Goal: Task Accomplishment & Management: Manage account settings

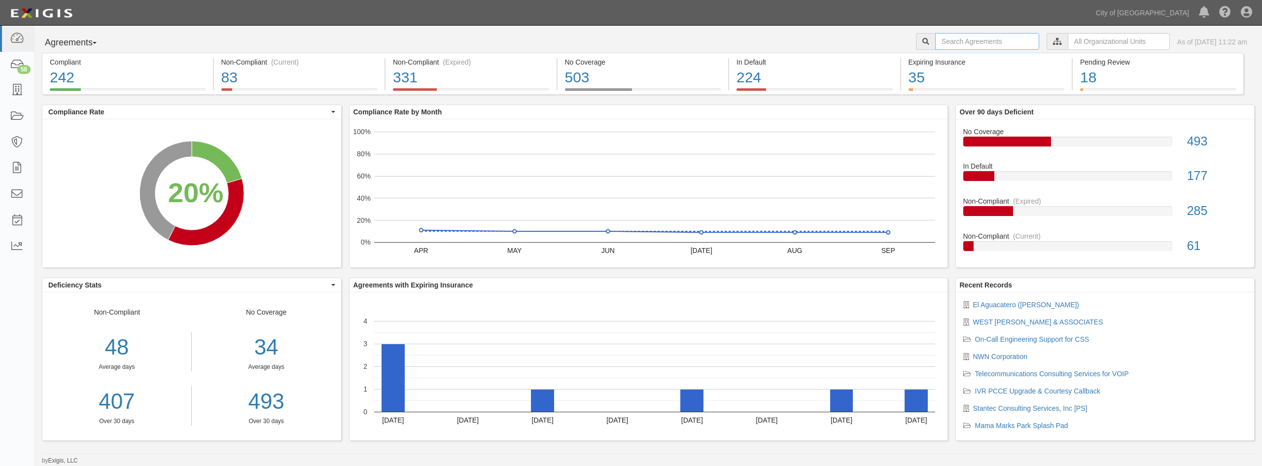
click at [939, 41] on input "text" at bounding box center [987, 41] width 104 height 17
type input "]"
type input "e"
type input "west yost"
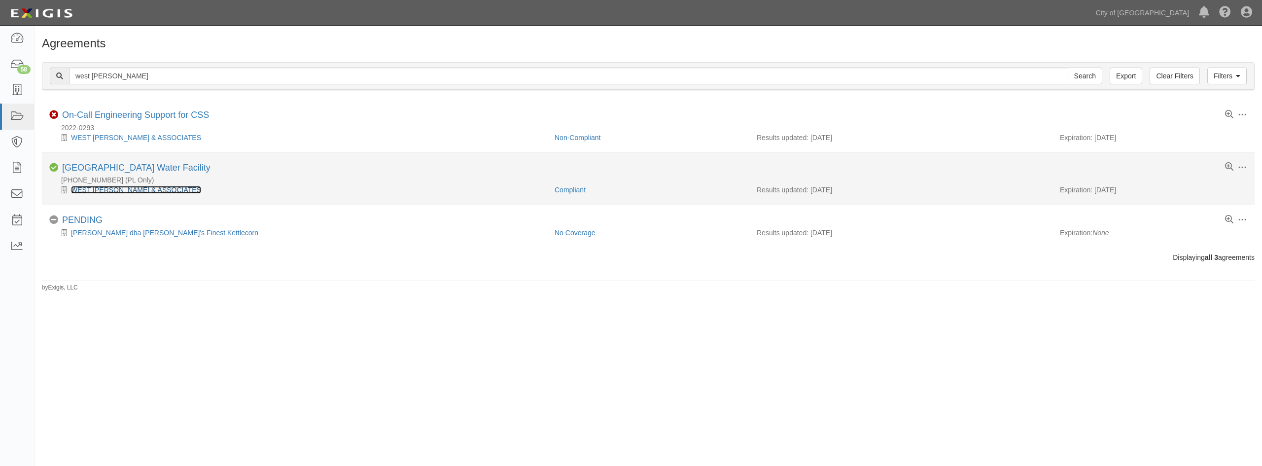
click at [106, 193] on link "WEST [PERSON_NAME] & ASSOCIATES" at bounding box center [136, 190] width 130 height 8
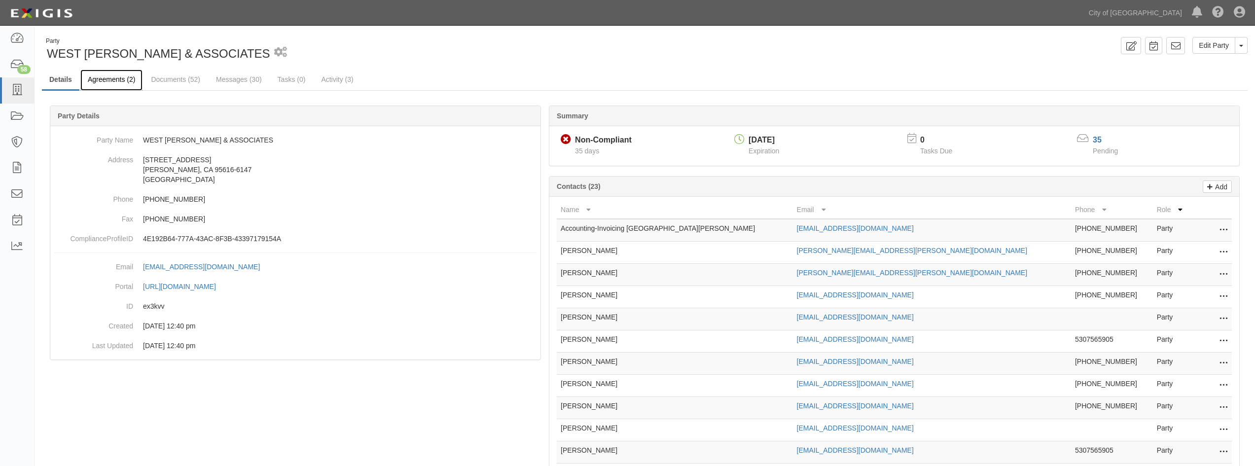
click at [100, 83] on link "Agreements (2)" at bounding box center [111, 80] width 62 height 21
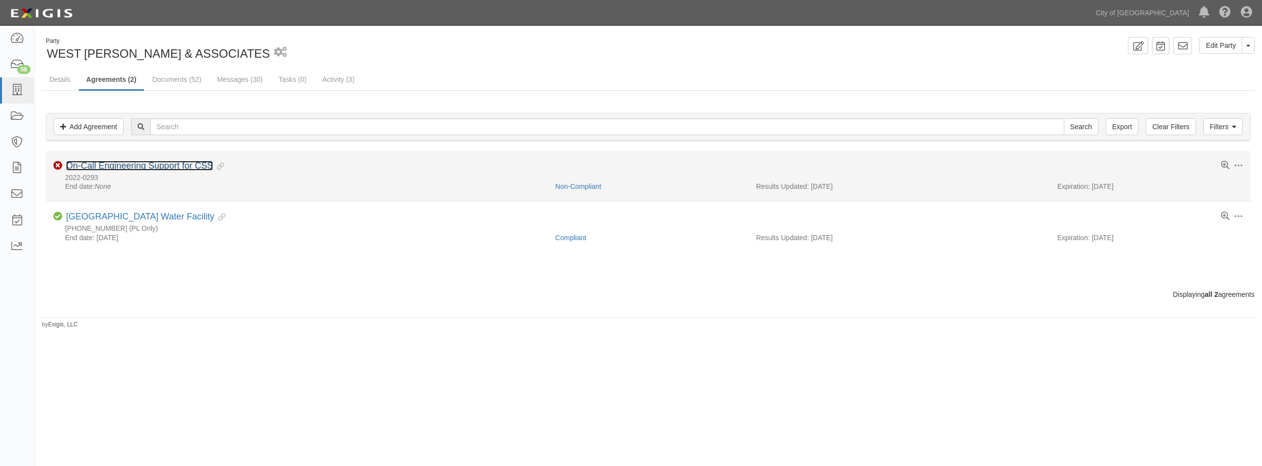
click at [115, 163] on link "On-Call Engineering Support for CSS" at bounding box center [139, 166] width 147 height 10
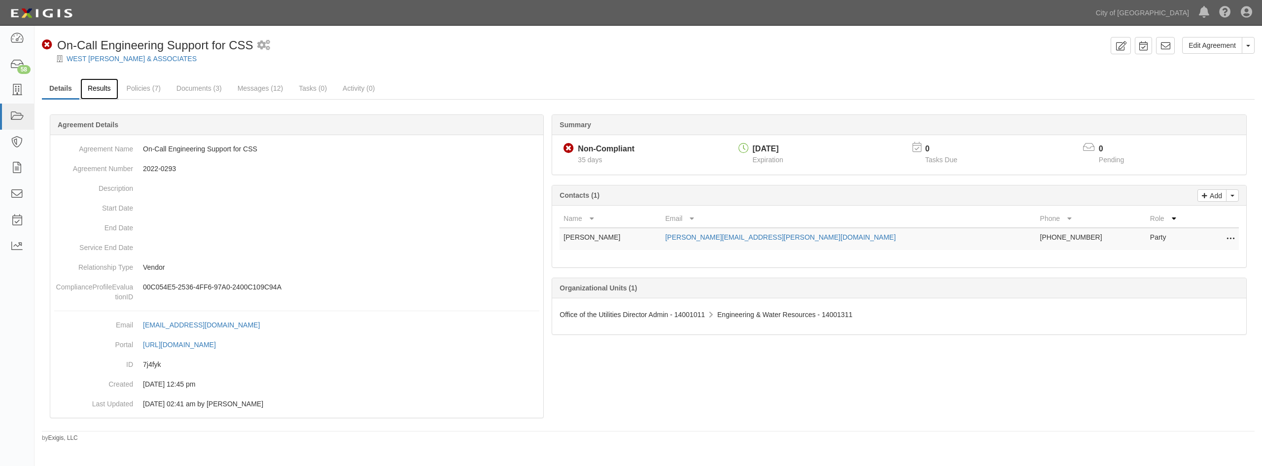
click at [104, 94] on link "Results" at bounding box center [99, 88] width 38 height 21
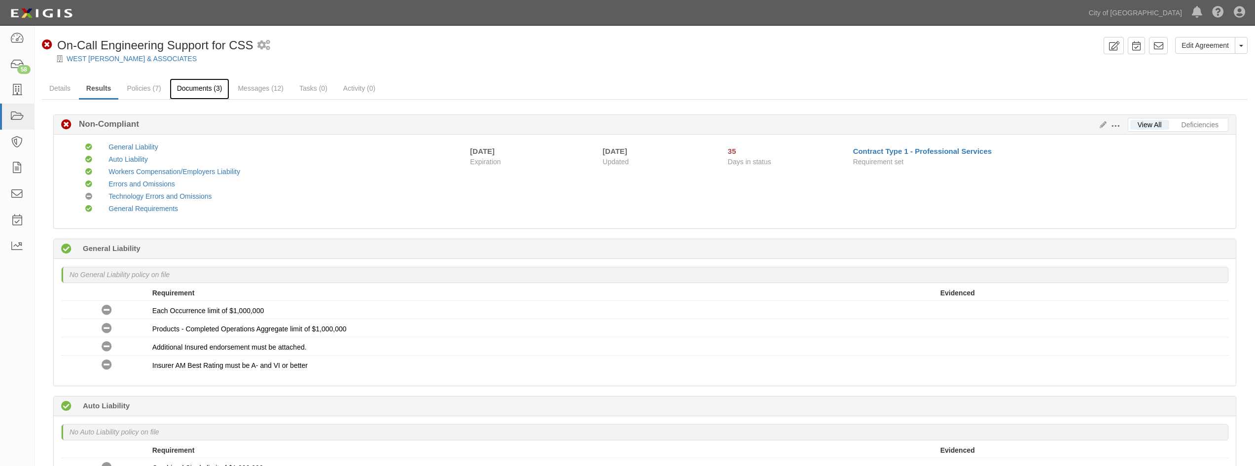
click at [205, 86] on link "Documents (3)" at bounding box center [200, 88] width 60 height 21
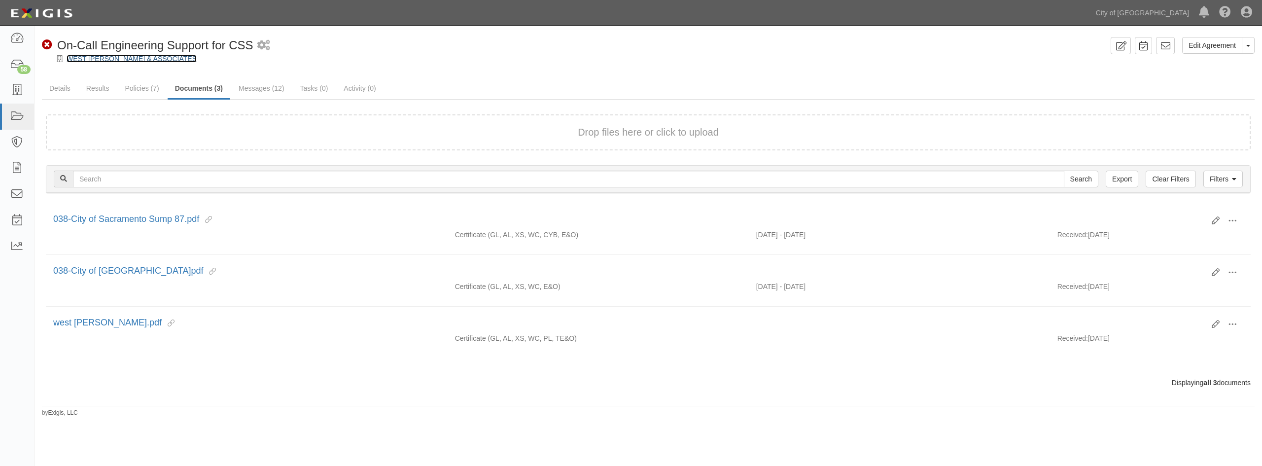
click at [81, 56] on link "WEST [PERSON_NAME] & ASSOCIATES" at bounding box center [132, 59] width 130 height 8
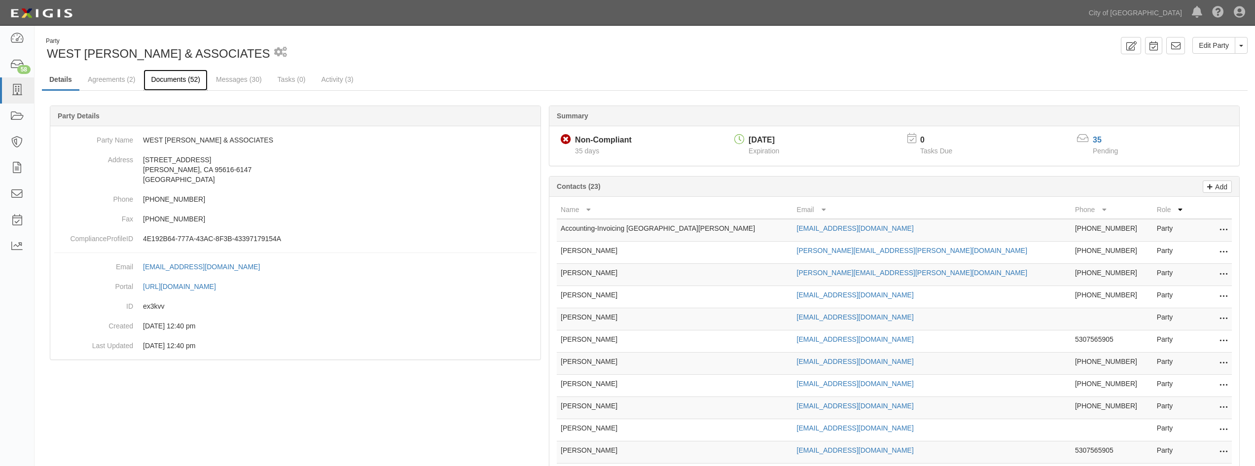
click at [194, 81] on link "Documents (52)" at bounding box center [175, 80] width 64 height 21
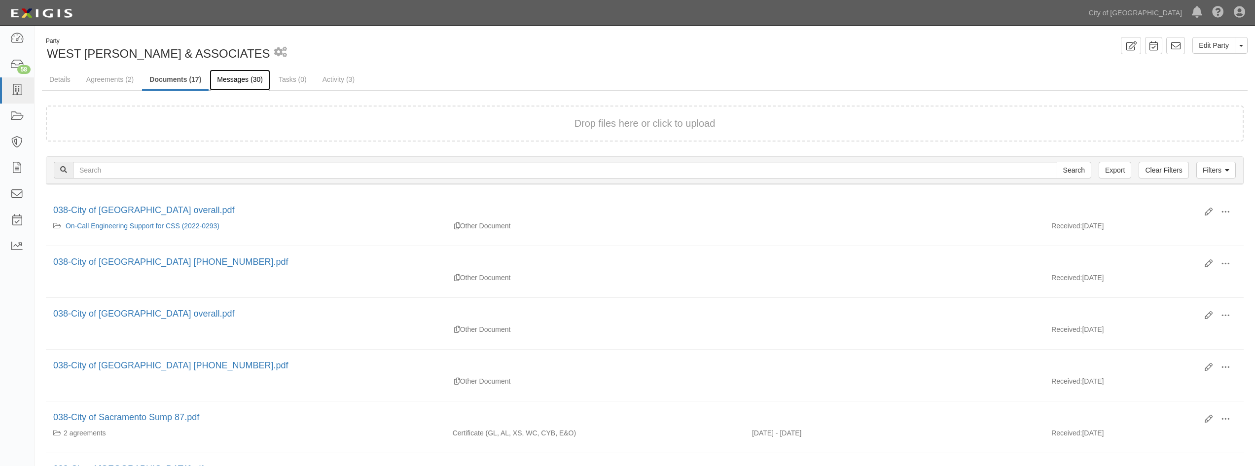
click at [255, 76] on link "Messages (30)" at bounding box center [240, 80] width 61 height 21
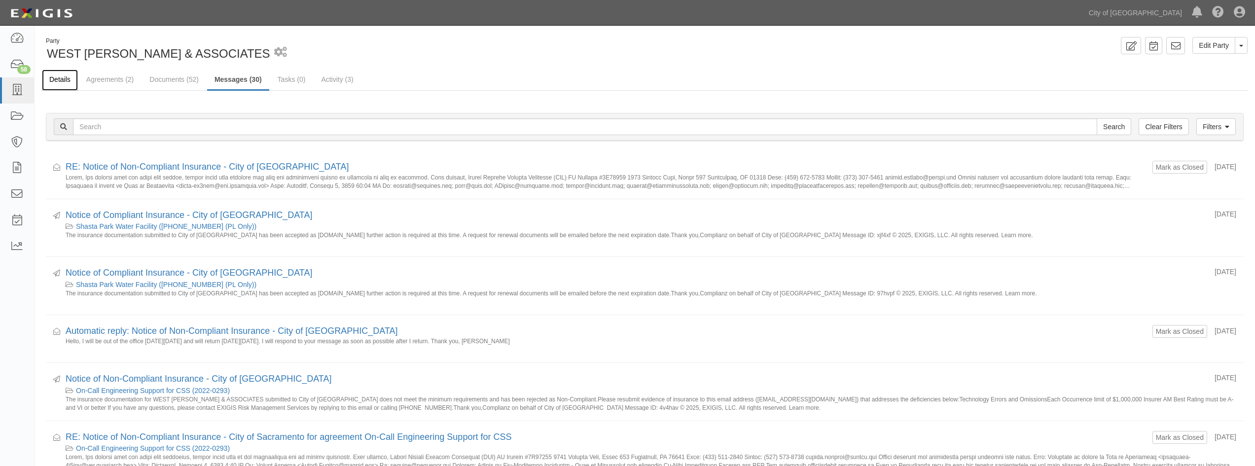
click at [64, 81] on link "Details" at bounding box center [60, 80] width 36 height 21
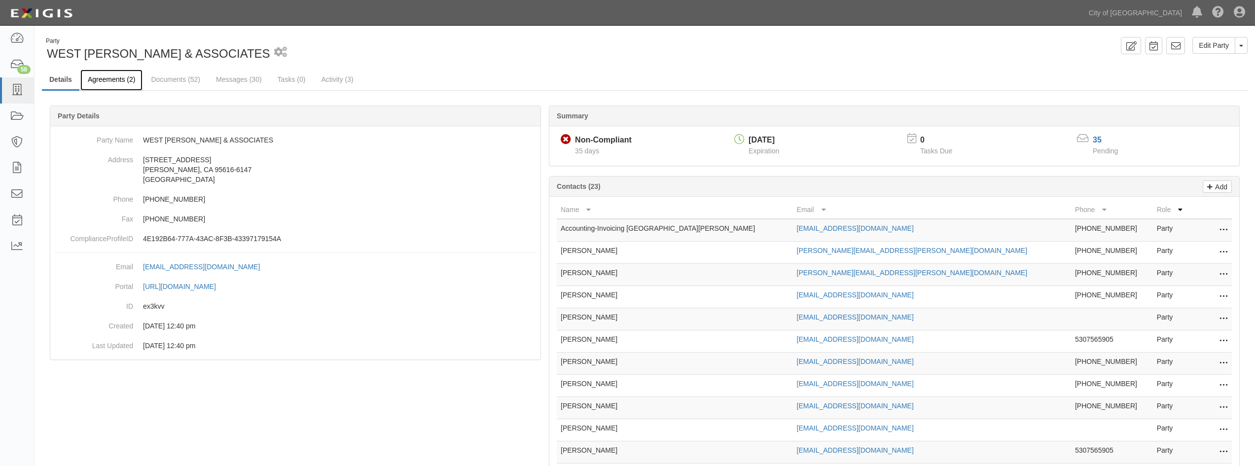
click at [111, 75] on link "Agreements (2)" at bounding box center [111, 80] width 62 height 21
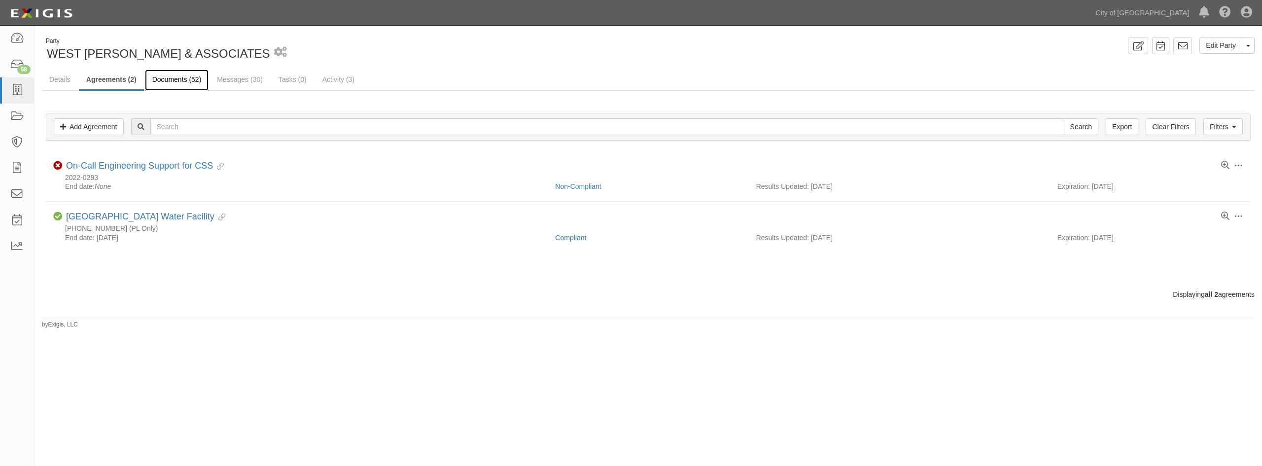
click at [171, 84] on link "Documents (52)" at bounding box center [177, 80] width 64 height 21
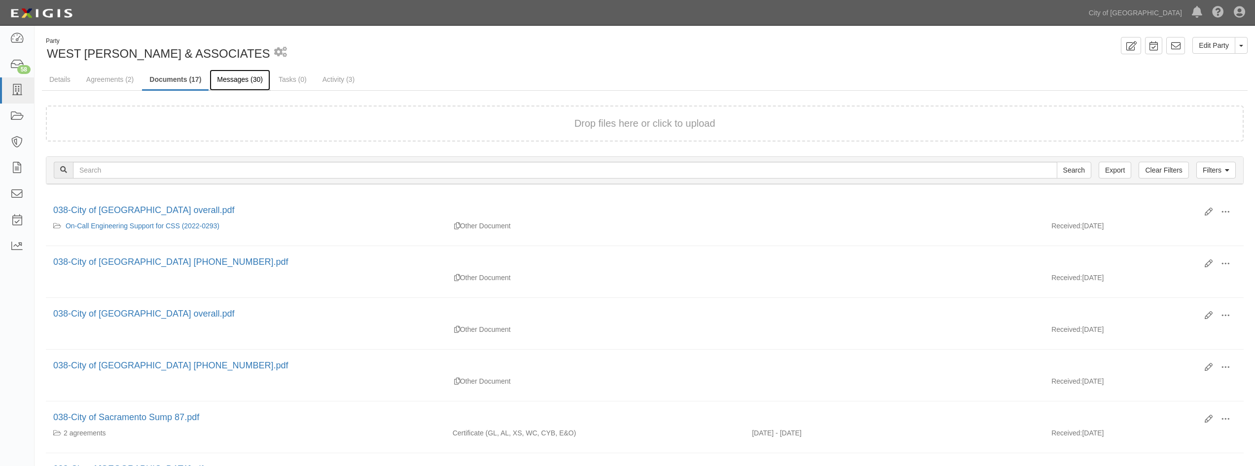
click at [246, 82] on link "Messages (30)" at bounding box center [240, 80] width 61 height 21
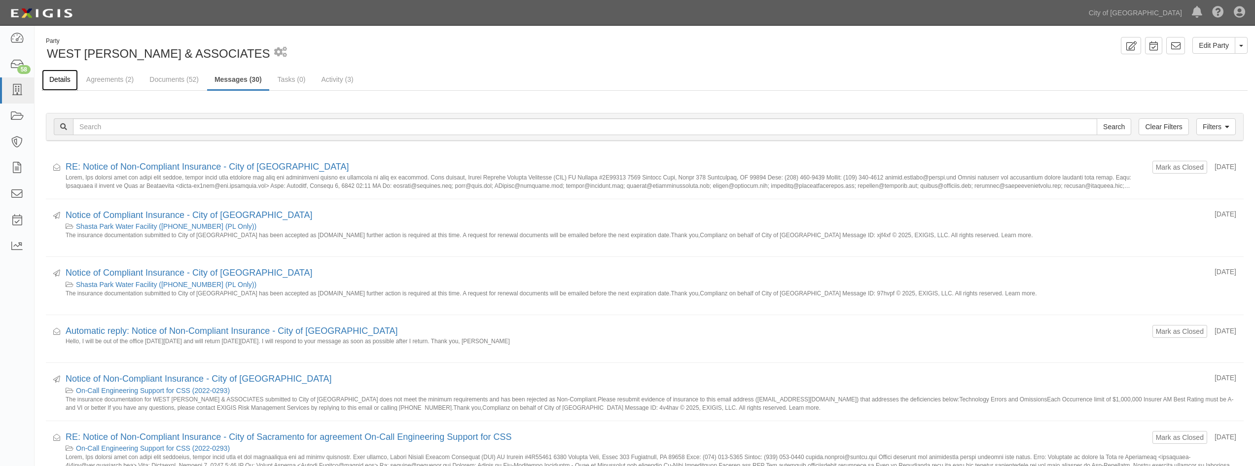
click at [65, 81] on link "Details" at bounding box center [60, 80] width 36 height 21
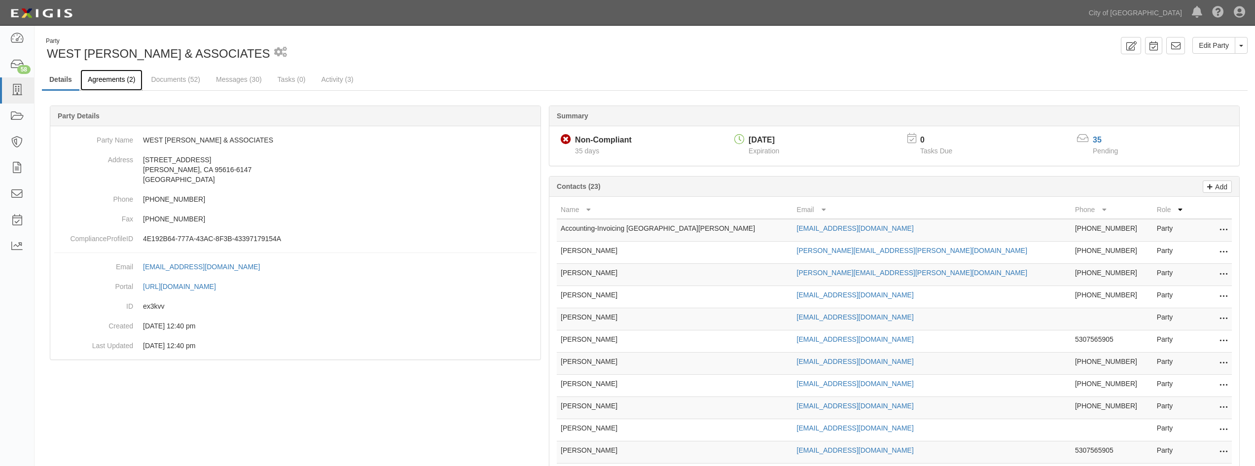
click at [119, 83] on link "Agreements (2)" at bounding box center [111, 80] width 62 height 21
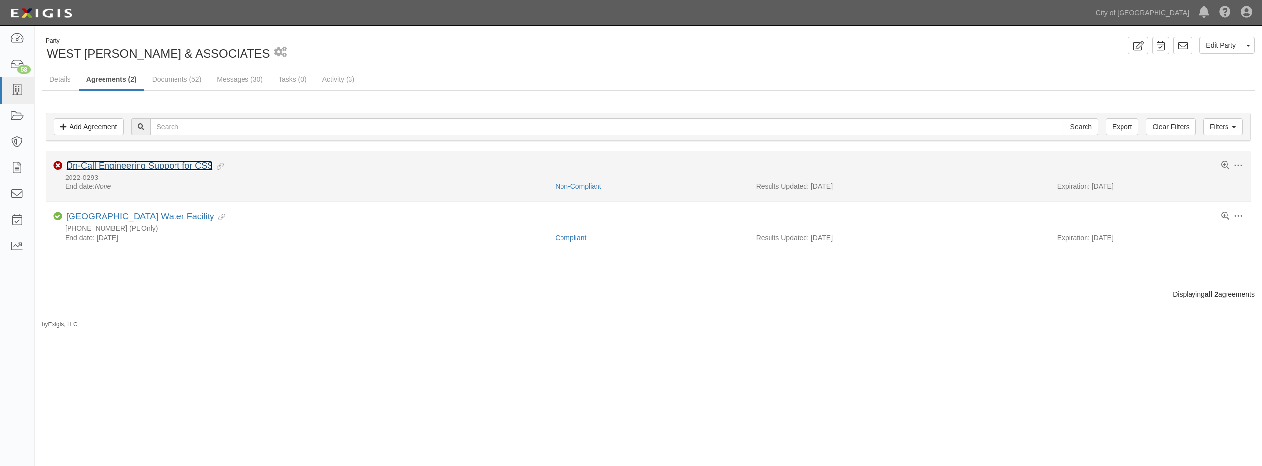
click at [171, 162] on link "On-Call Engineering Support for CSS" at bounding box center [139, 166] width 147 height 10
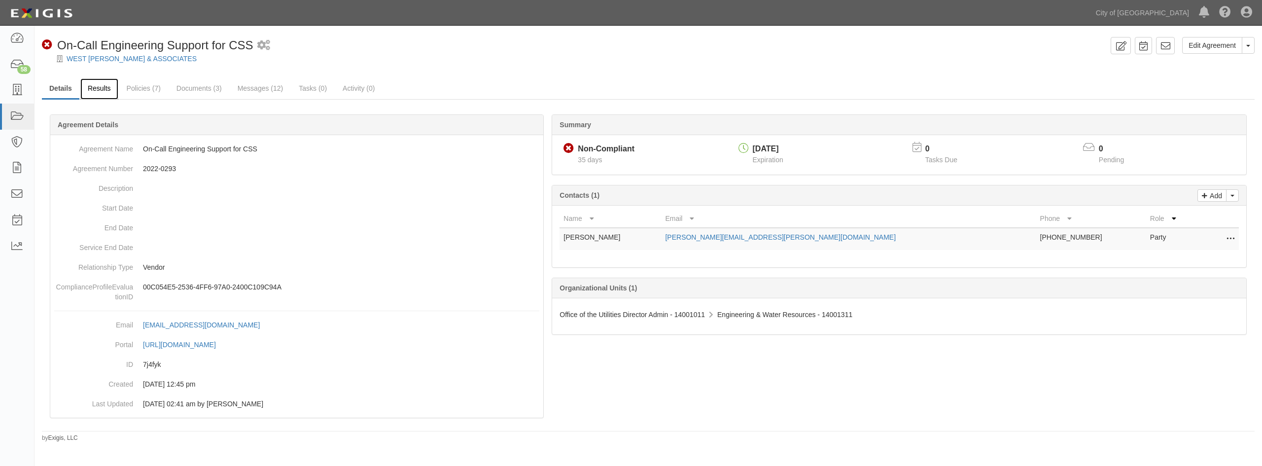
click at [104, 95] on link "Results" at bounding box center [99, 88] width 38 height 21
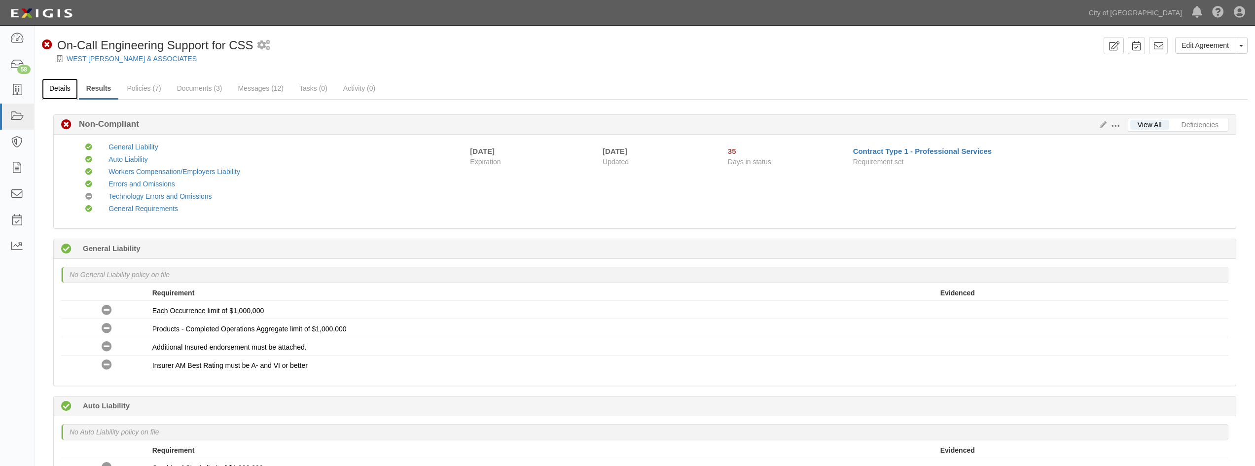
click at [65, 90] on link "Details" at bounding box center [60, 88] width 36 height 21
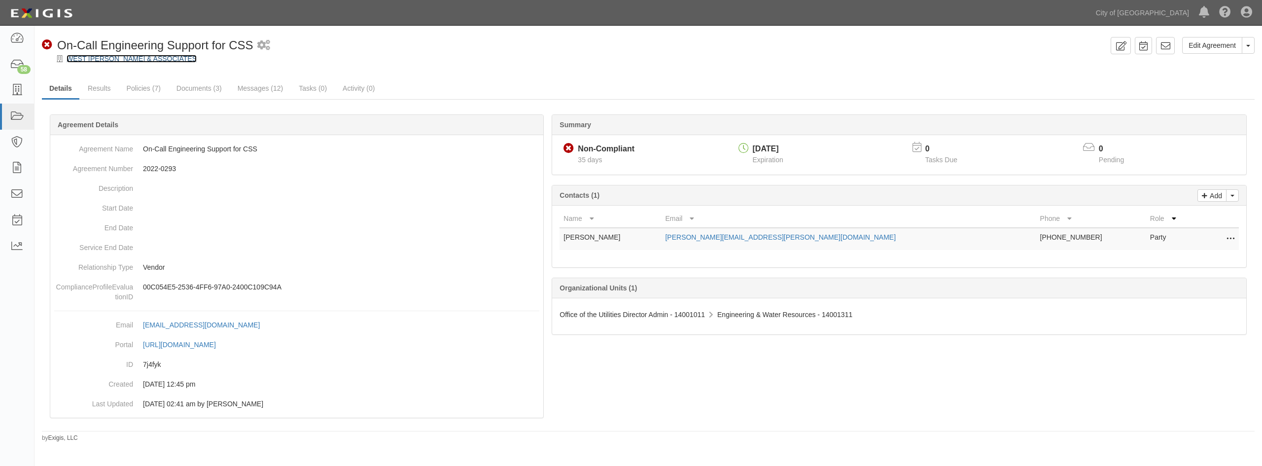
click at [127, 62] on link "WEST [PERSON_NAME] & ASSOCIATES" at bounding box center [132, 59] width 130 height 8
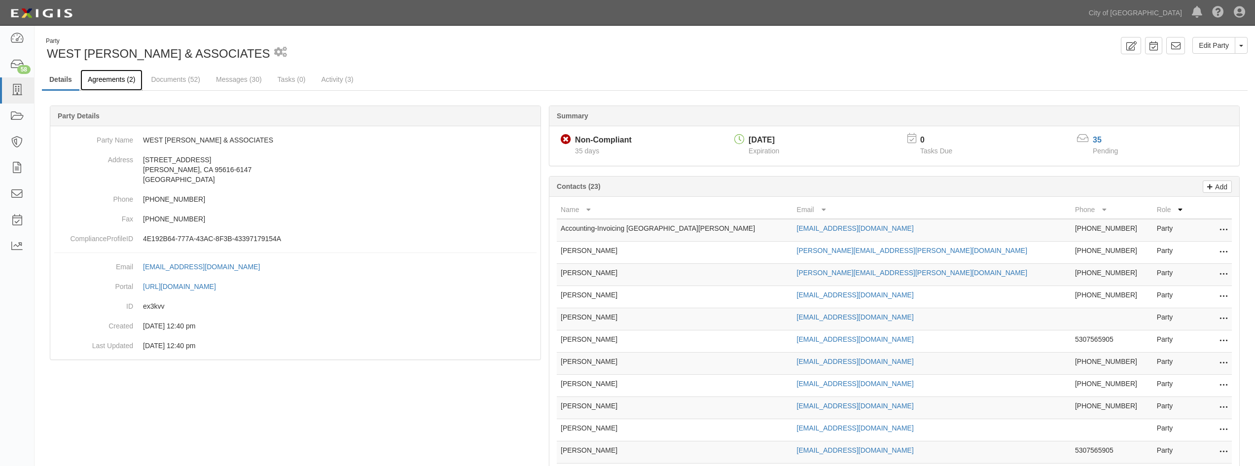
click at [120, 82] on link "Agreements (2)" at bounding box center [111, 80] width 62 height 21
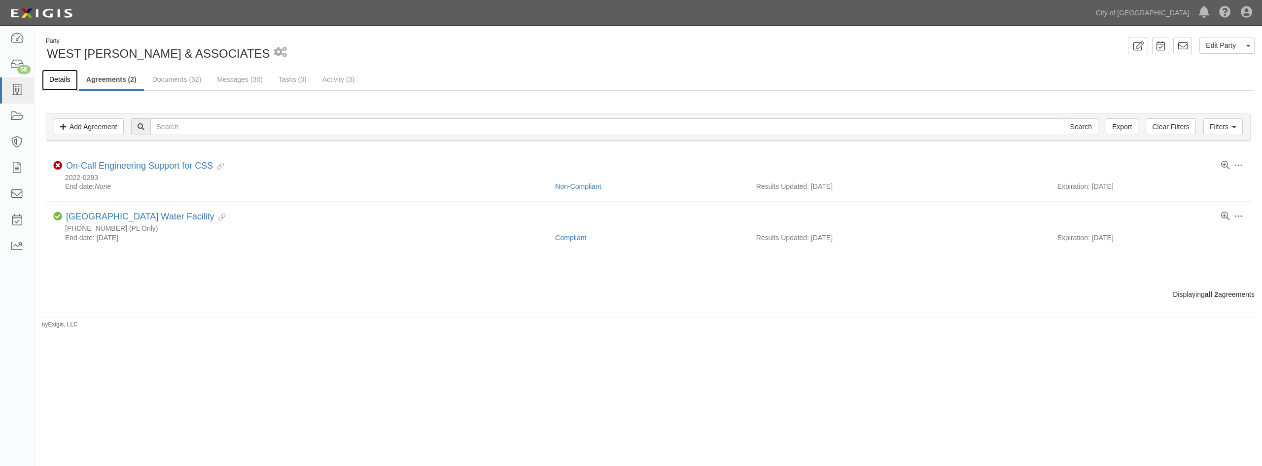
click at [66, 83] on link "Details" at bounding box center [60, 80] width 36 height 21
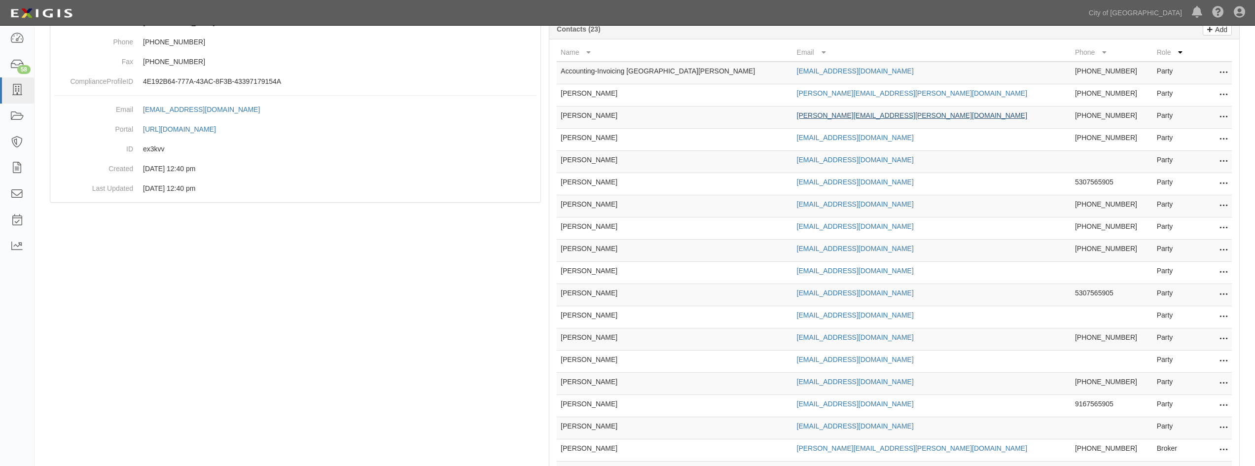
scroll to position [126, 0]
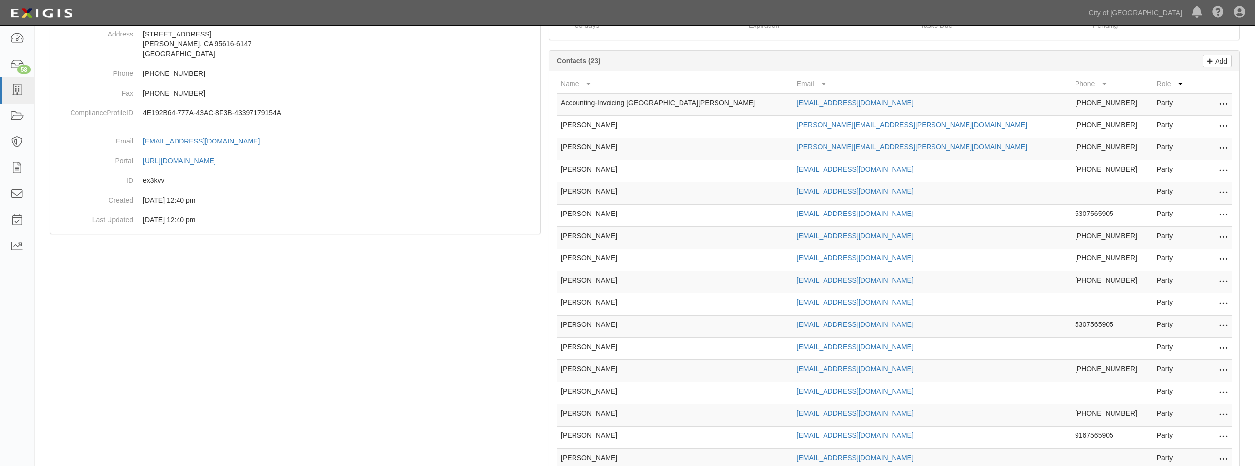
click at [1222, 323] on icon at bounding box center [1223, 326] width 8 height 13
click at [1183, 344] on link "Delete" at bounding box center [1188, 341] width 78 height 18
drag, startPoint x: 1221, startPoint y: 237, endPoint x: 1214, endPoint y: 246, distance: 10.9
click at [1221, 238] on icon at bounding box center [1223, 237] width 8 height 13
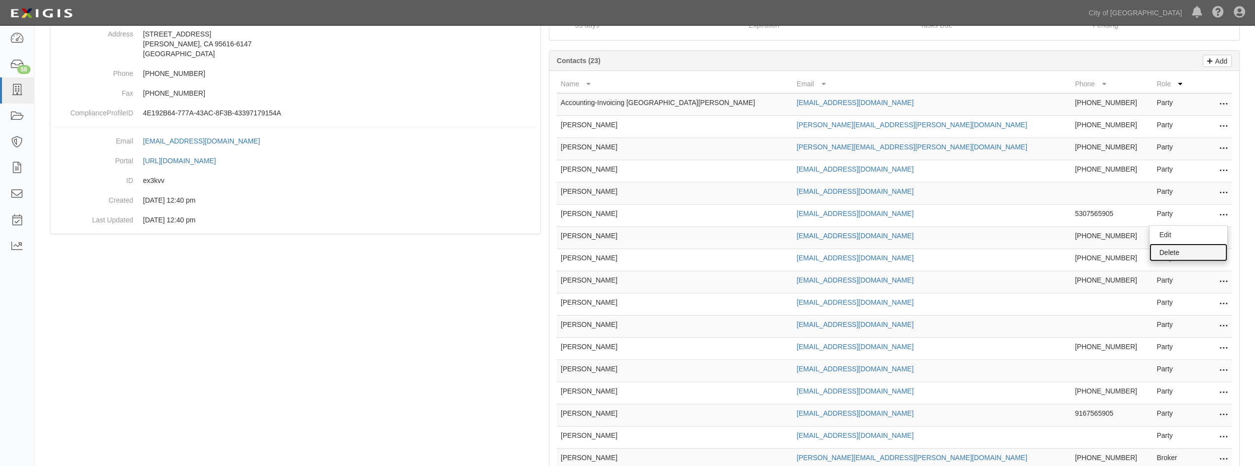
click at [1182, 255] on link "Delete" at bounding box center [1188, 253] width 78 height 18
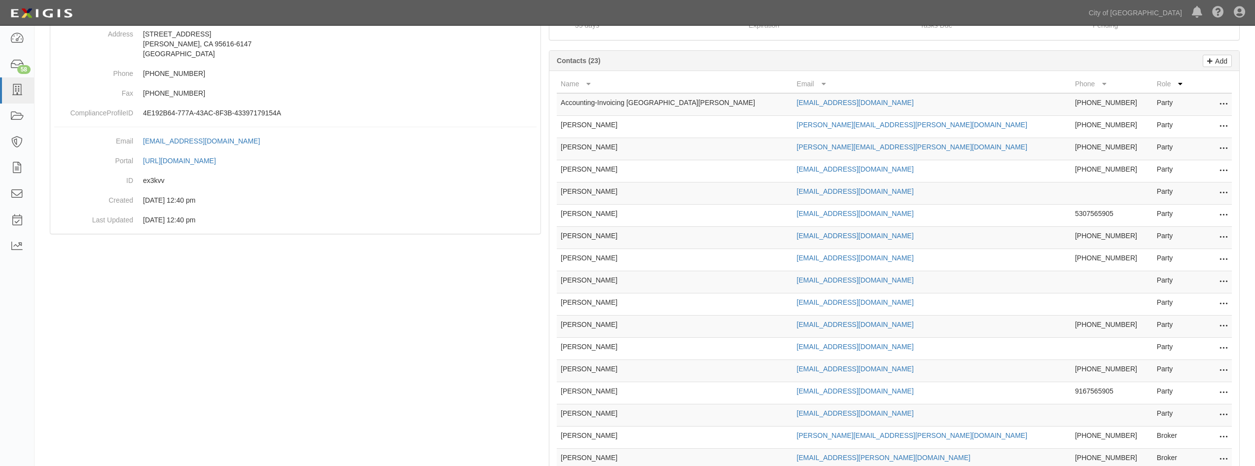
click at [1226, 262] on icon at bounding box center [1223, 259] width 8 height 13
click at [1187, 279] on link "Delete" at bounding box center [1188, 275] width 78 height 18
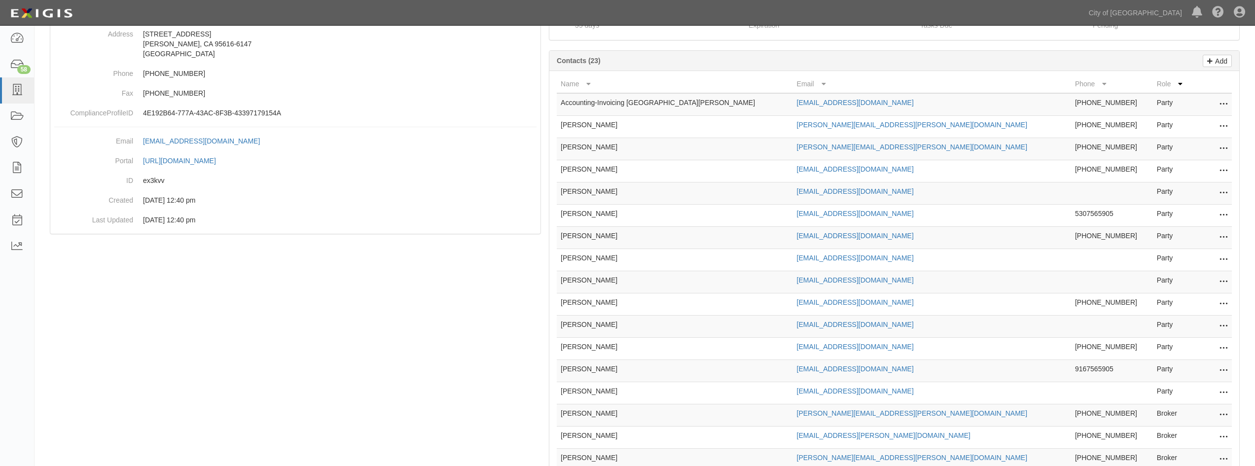
scroll to position [175, 0]
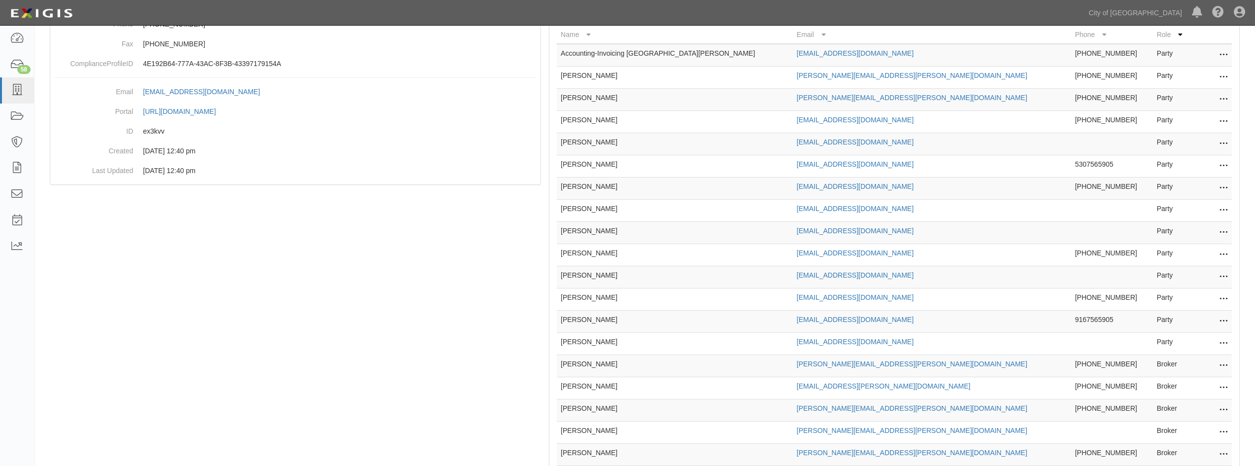
click at [1224, 187] on icon at bounding box center [1223, 188] width 8 height 13
click at [1182, 202] on link "Delete" at bounding box center [1188, 203] width 78 height 18
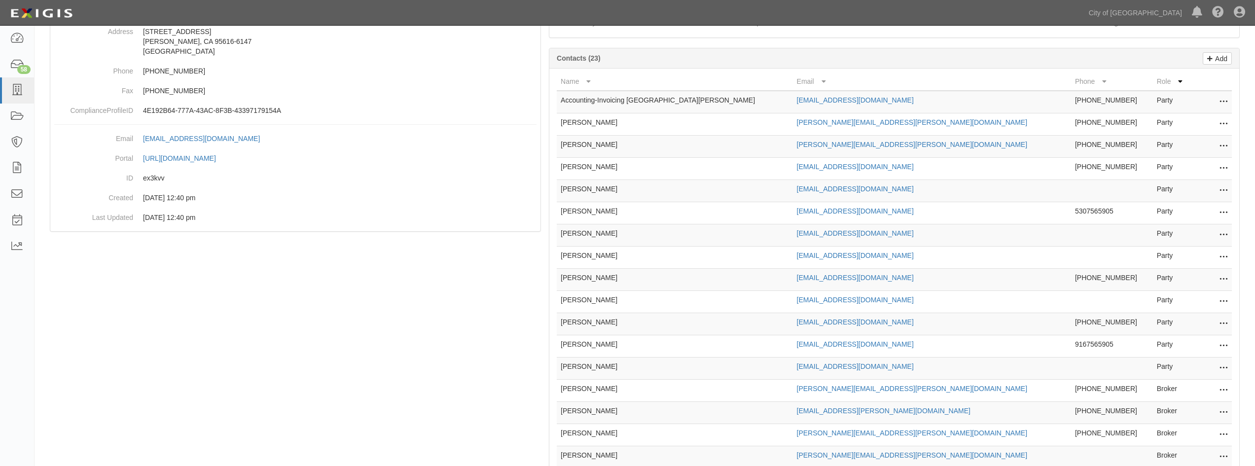
scroll to position [126, 0]
click at [1219, 283] on icon at bounding box center [1223, 282] width 8 height 13
click at [1196, 298] on link "Delete" at bounding box center [1188, 297] width 78 height 18
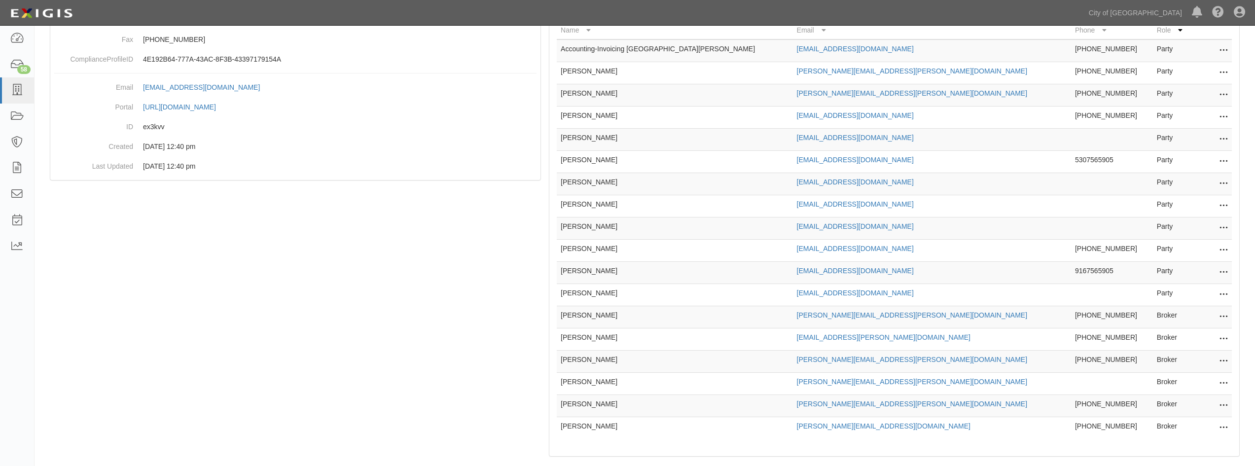
scroll to position [197, 0]
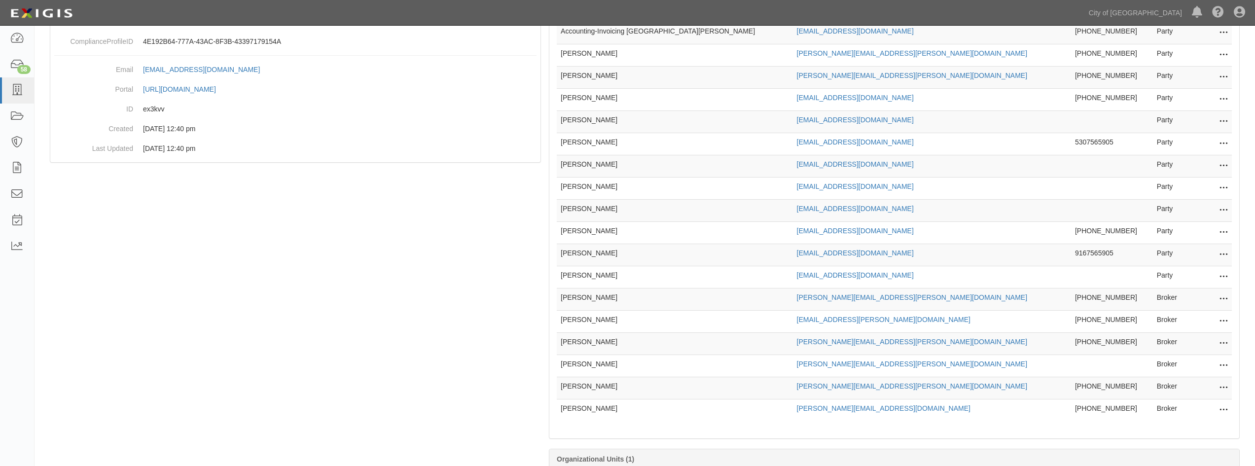
click at [1220, 408] on icon at bounding box center [1223, 410] width 8 height 13
click at [1199, 432] on link "Delete" at bounding box center [1188, 425] width 78 height 18
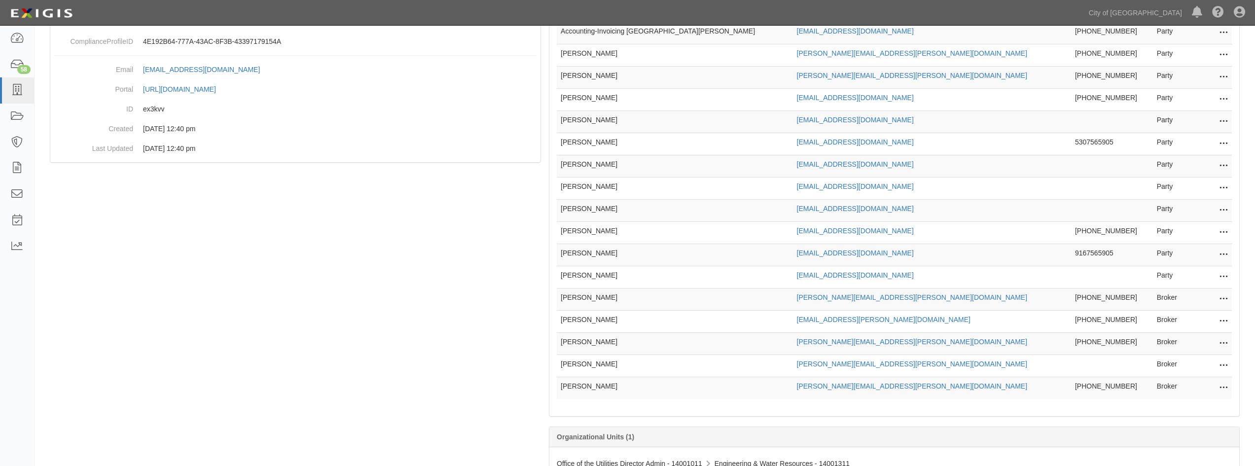
click at [1224, 387] on icon at bounding box center [1223, 388] width 8 height 13
click at [1208, 404] on link "Delete" at bounding box center [1188, 403] width 78 height 18
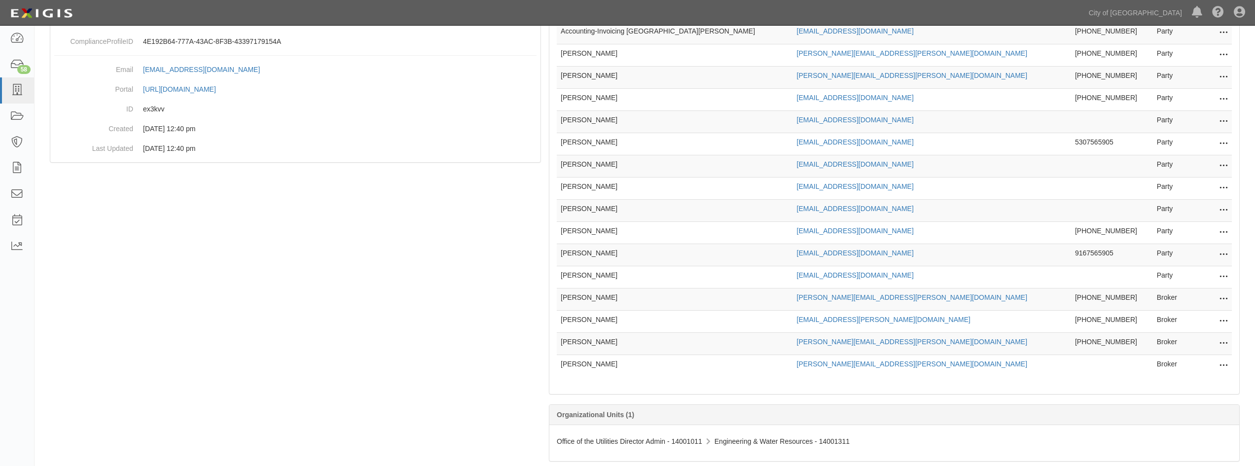
drag, startPoint x: 1223, startPoint y: 367, endPoint x: 1219, endPoint y: 373, distance: 6.7
click at [1223, 367] on icon at bounding box center [1223, 365] width 8 height 13
click at [1204, 387] on link "Delete" at bounding box center [1188, 381] width 78 height 18
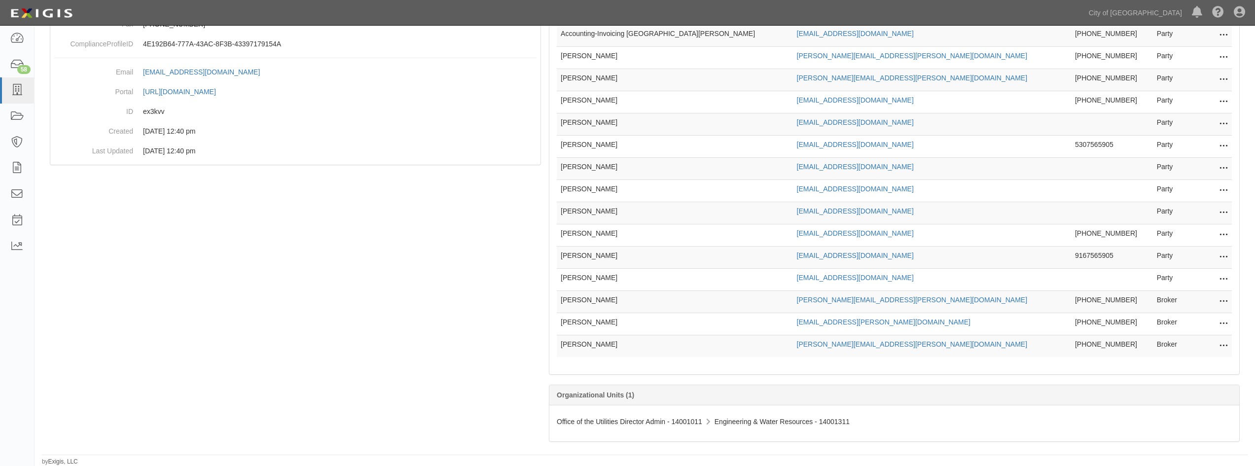
scroll to position [195, 0]
click at [1222, 349] on icon at bounding box center [1223, 346] width 8 height 13
click at [1209, 360] on link "Delete" at bounding box center [1188, 361] width 78 height 18
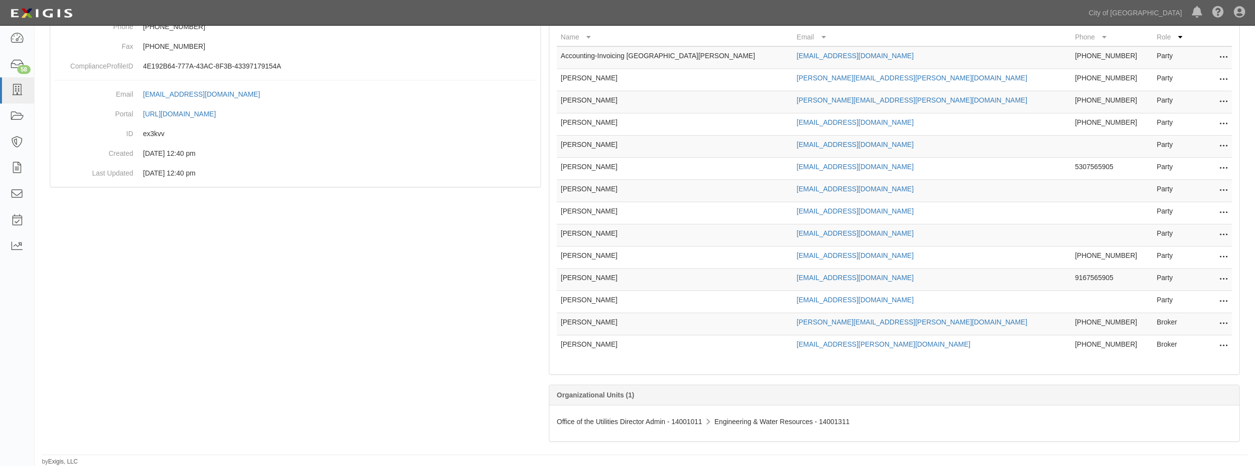
click at [1223, 347] on icon at bounding box center [1223, 346] width 8 height 13
click at [1217, 363] on link "Delete" at bounding box center [1188, 361] width 78 height 18
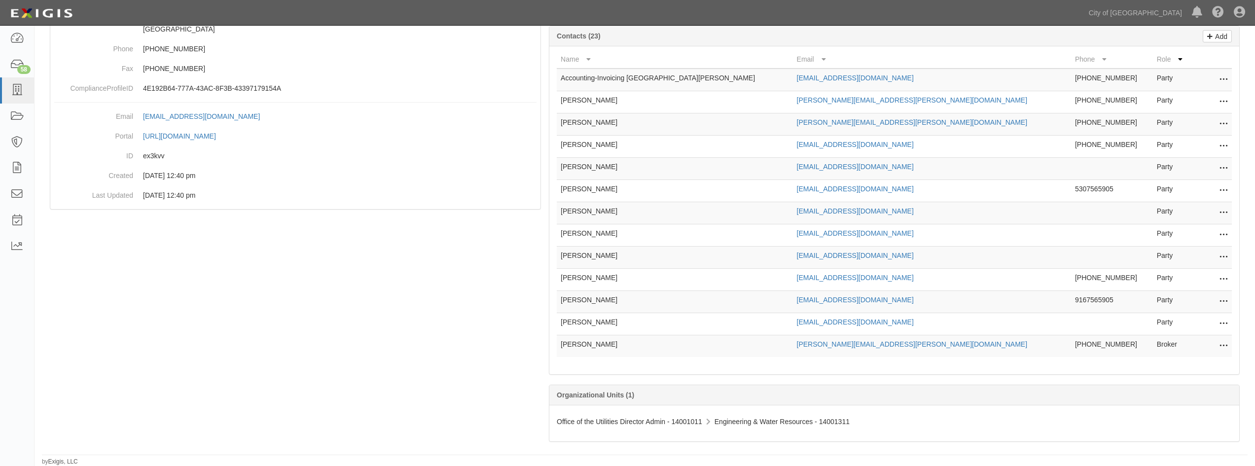
scroll to position [150, 0]
click at [1223, 347] on icon at bounding box center [1223, 346] width 8 height 13
click at [1198, 360] on link "Delete" at bounding box center [1188, 361] width 78 height 18
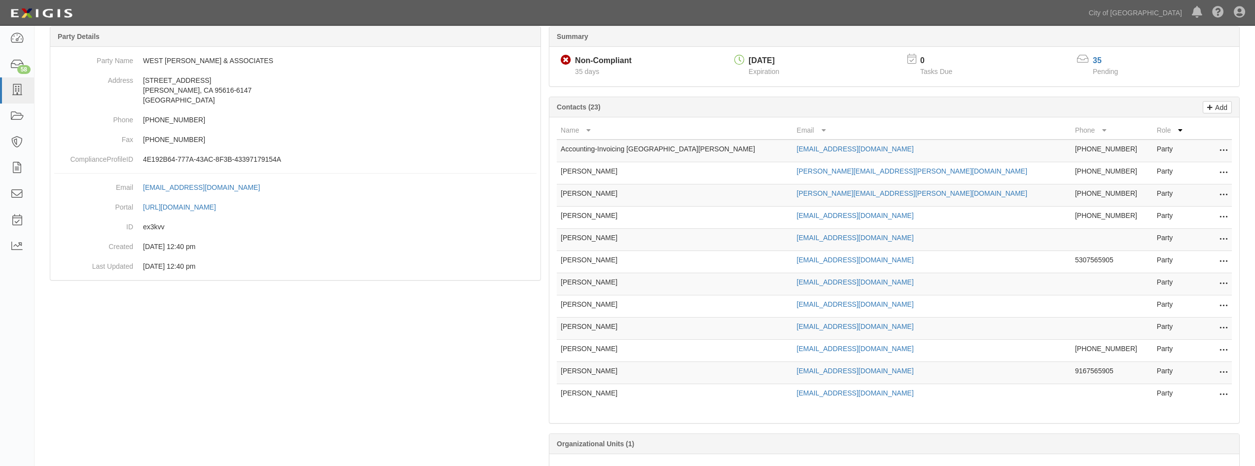
scroll to position [79, 0]
click at [1216, 286] on button at bounding box center [1221, 285] width 13 height 14
click at [1206, 301] on link "Delete" at bounding box center [1188, 299] width 78 height 18
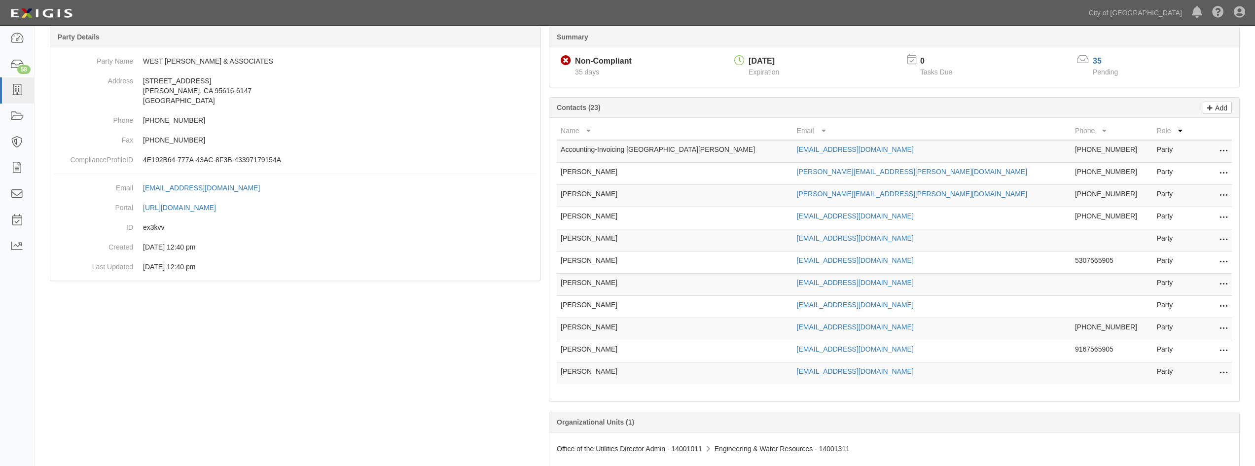
click at [1227, 288] on button at bounding box center [1221, 285] width 13 height 14
click at [1213, 301] on link "Delete" at bounding box center [1188, 299] width 78 height 18
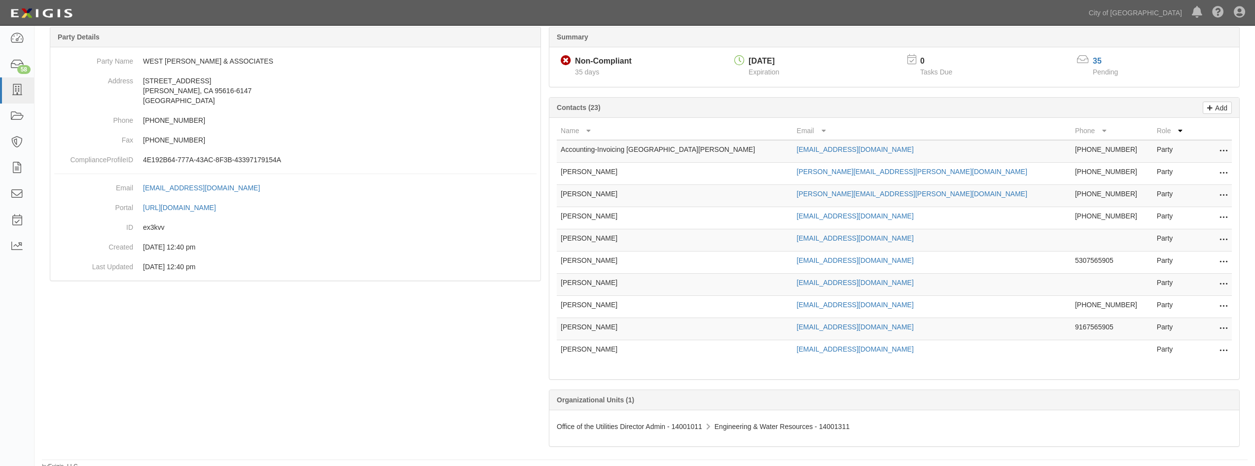
click at [1222, 288] on icon at bounding box center [1223, 284] width 8 height 13
click at [1210, 301] on link "Delete" at bounding box center [1188, 299] width 78 height 18
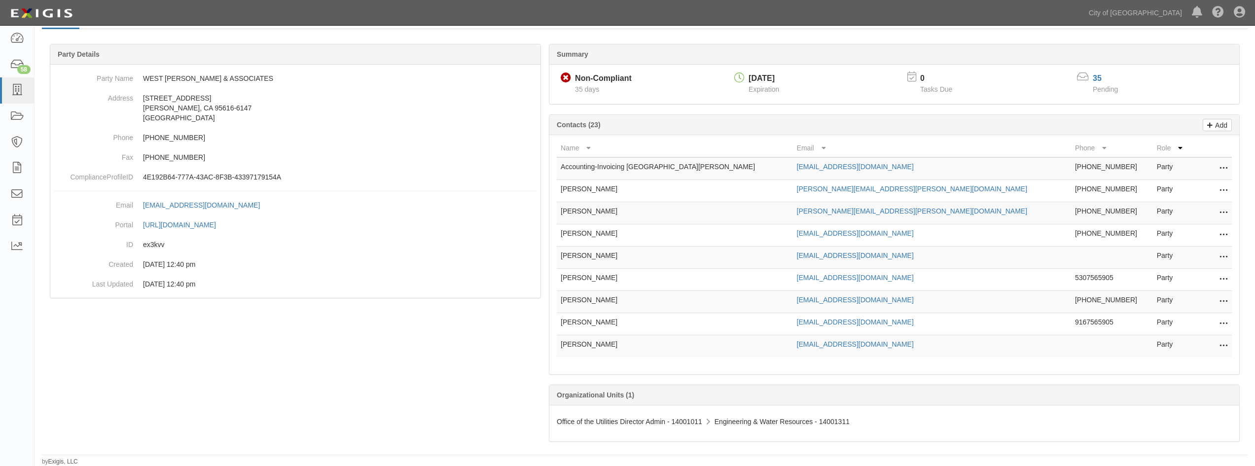
scroll to position [62, 0]
click at [1219, 302] on icon at bounding box center [1223, 301] width 8 height 13
click at [1207, 314] on link "Delete" at bounding box center [1188, 317] width 78 height 18
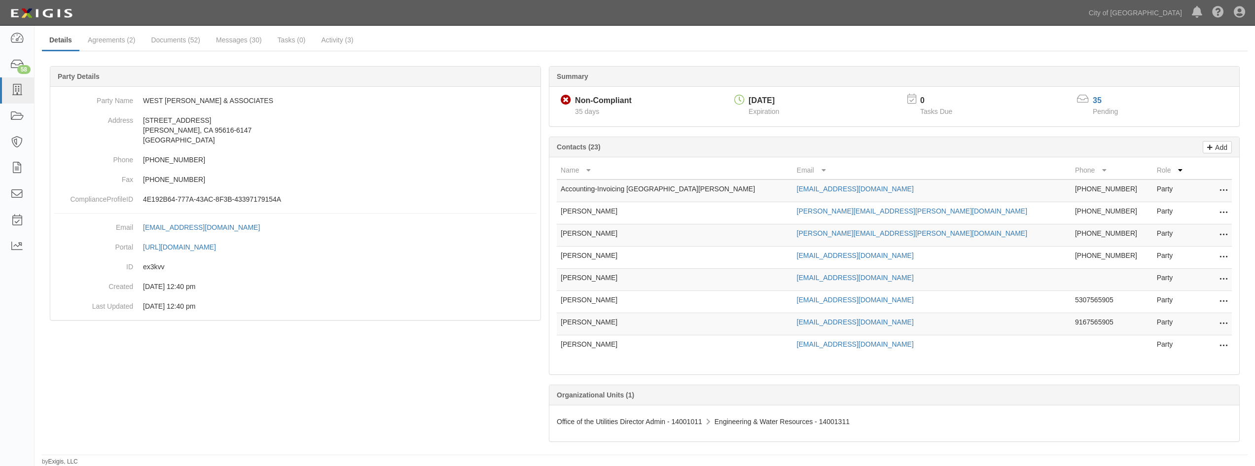
click at [1216, 346] on button at bounding box center [1221, 346] width 13 height 14
click at [1203, 365] on link "Delete" at bounding box center [1188, 361] width 78 height 18
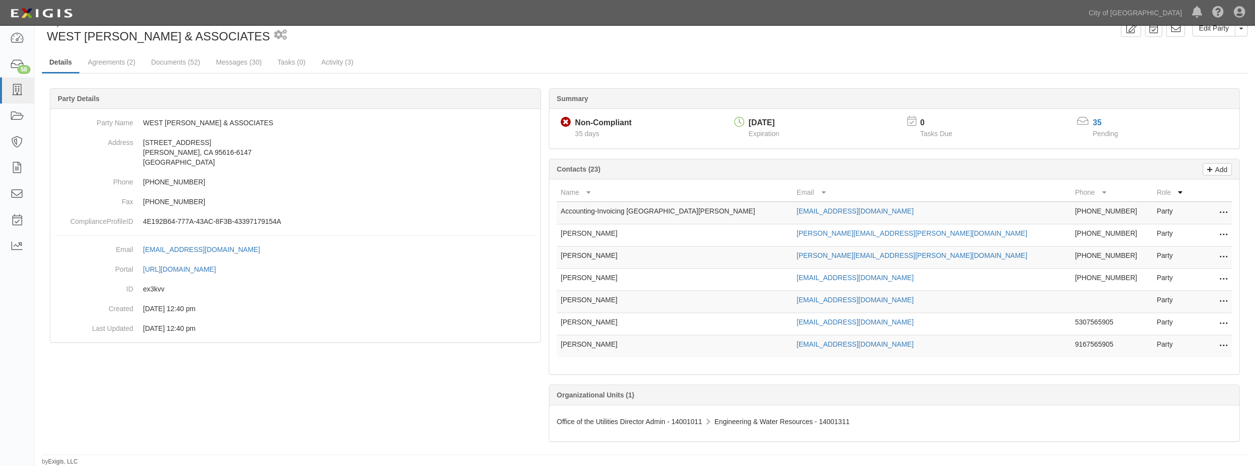
click at [1218, 343] on button at bounding box center [1221, 346] width 13 height 14
click at [1208, 357] on link "Delete" at bounding box center [1188, 361] width 78 height 18
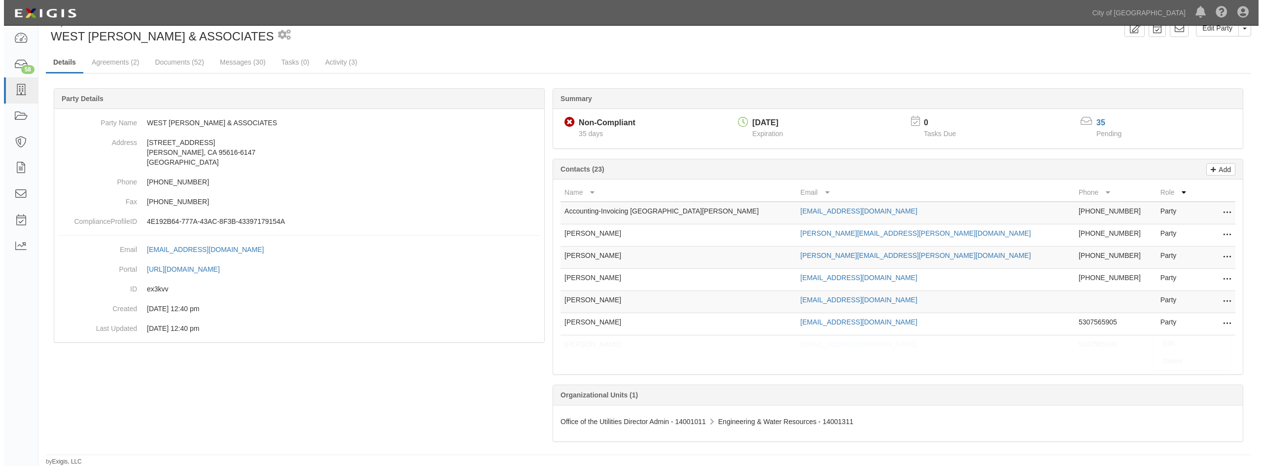
scroll to position [0, 0]
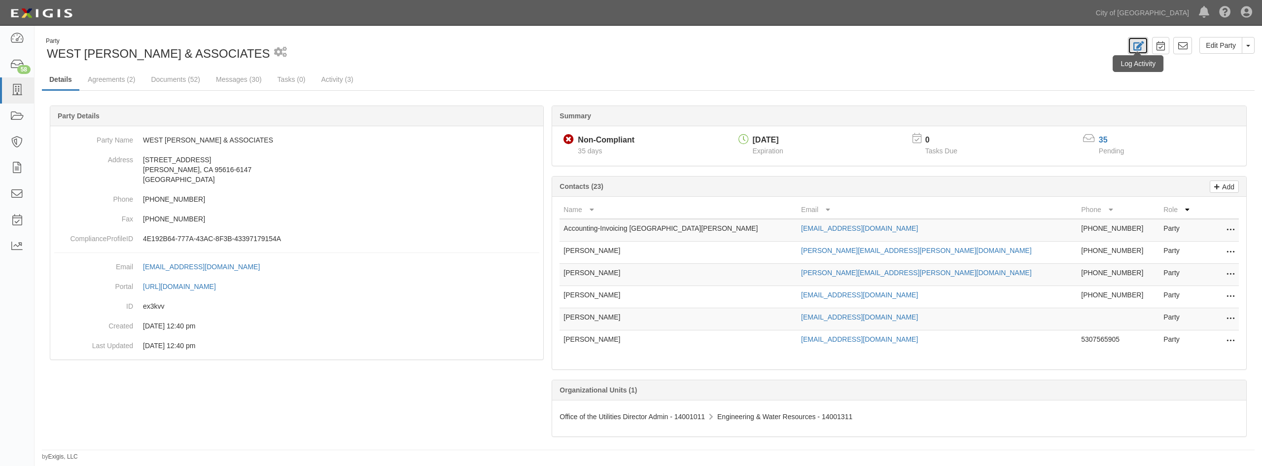
click at [1143, 47] on icon at bounding box center [1138, 45] width 11 height 9
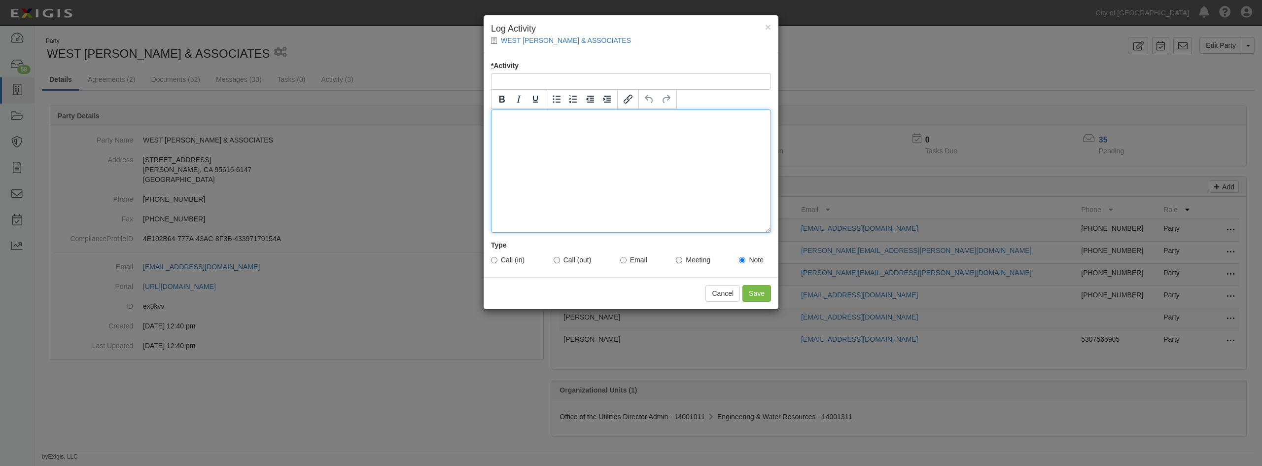
click at [561, 139] on div at bounding box center [631, 170] width 280 height 123
click at [495, 258] on input "Call (in)" at bounding box center [494, 260] width 6 height 6
radio input "true"
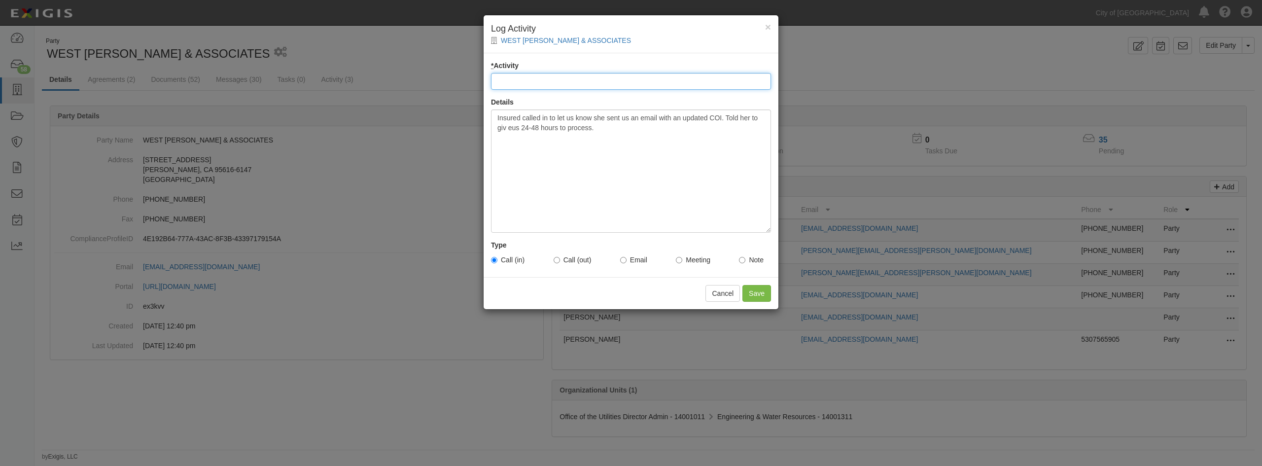
click at [580, 83] on input "* Activity" at bounding box center [631, 81] width 280 height 17
type input "COI Renewal Inquiry"
click at [750, 297] on input "Save" at bounding box center [757, 293] width 29 height 17
